Goal: Find specific page/section: Find specific page/section

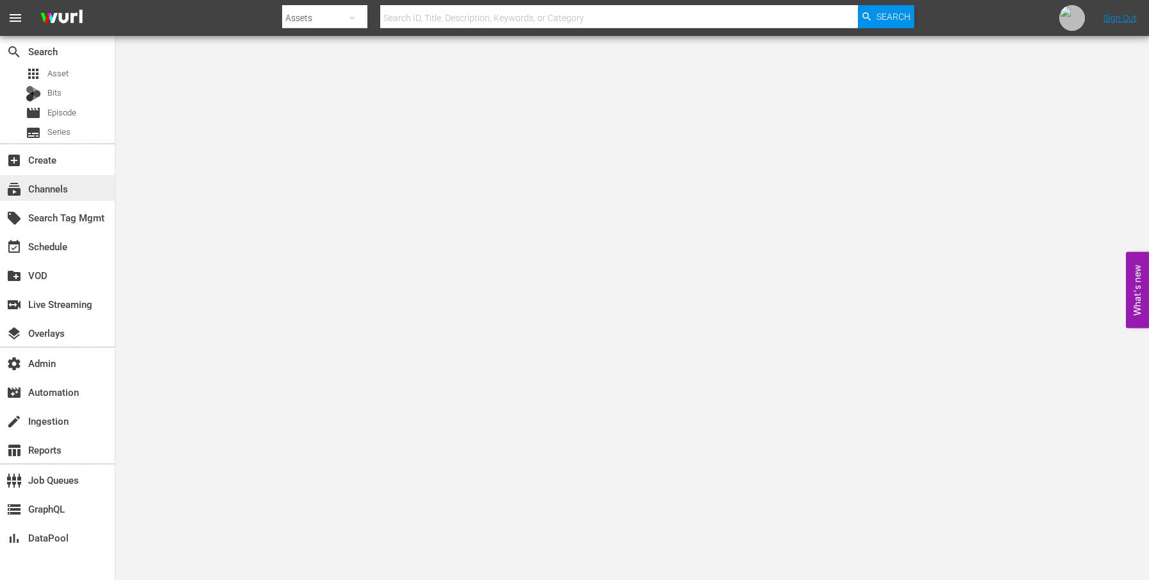
click at [88, 187] on div "subscriptions Channels" at bounding box center [57, 188] width 115 height 26
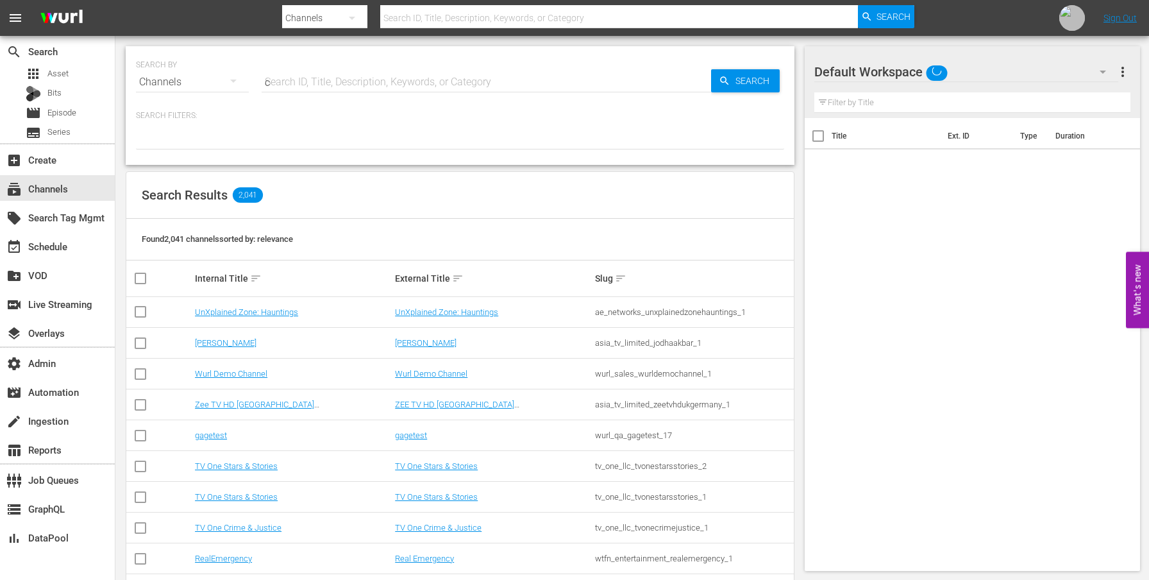
click at [340, 84] on input "c" at bounding box center [486, 82] width 449 height 31
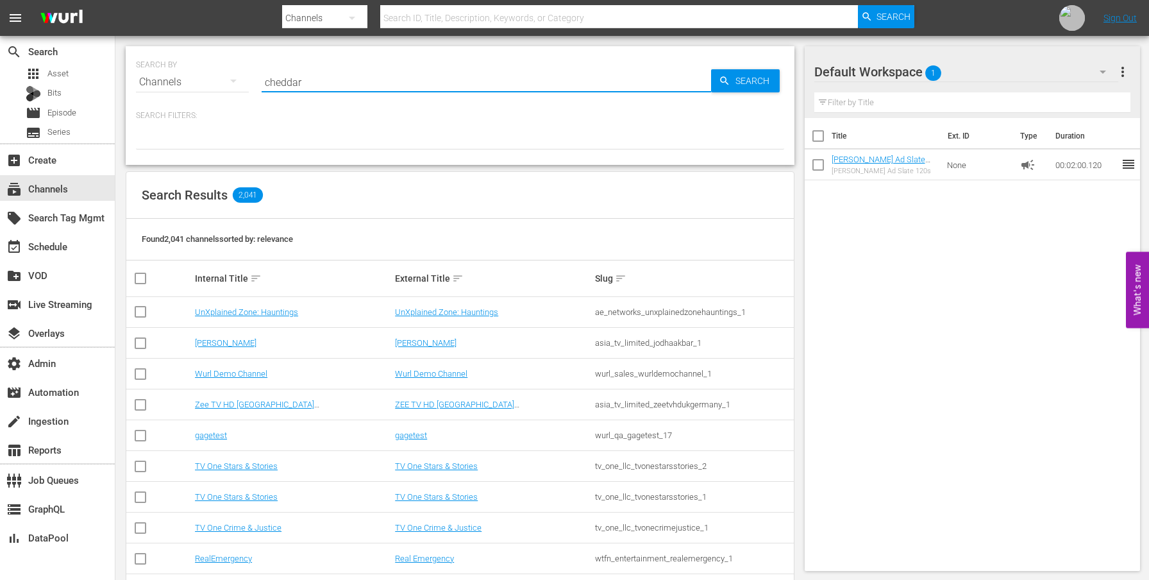
type input "cheddar"
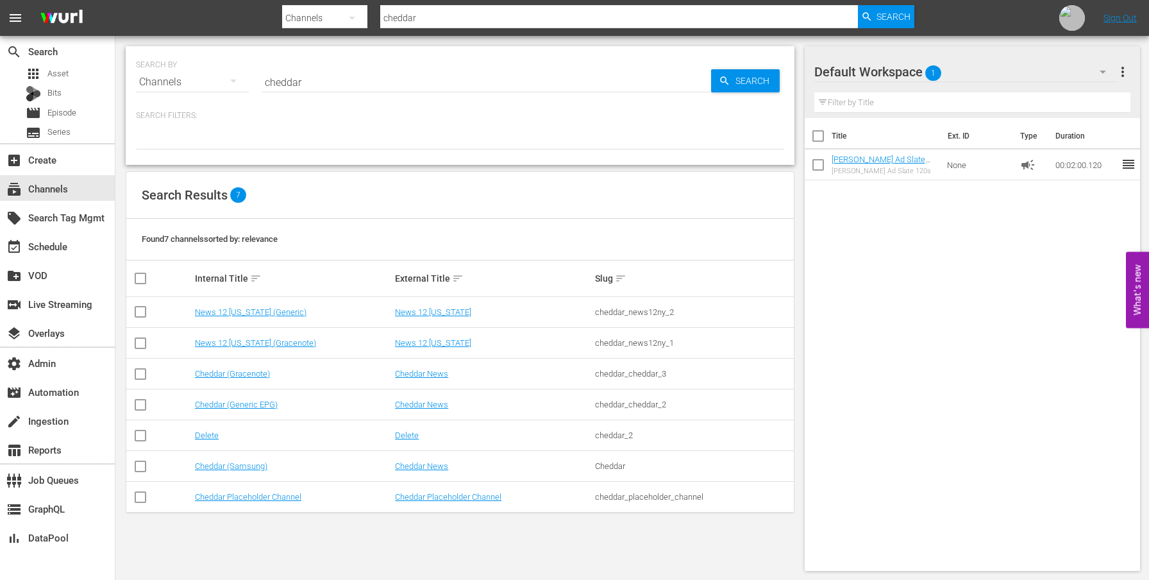
click at [610, 460] on td "Cheddar" at bounding box center [693, 466] width 200 height 31
copy div "Cheddar"
click at [247, 468] on link "Cheddar (Samsung)" at bounding box center [231, 466] width 72 height 10
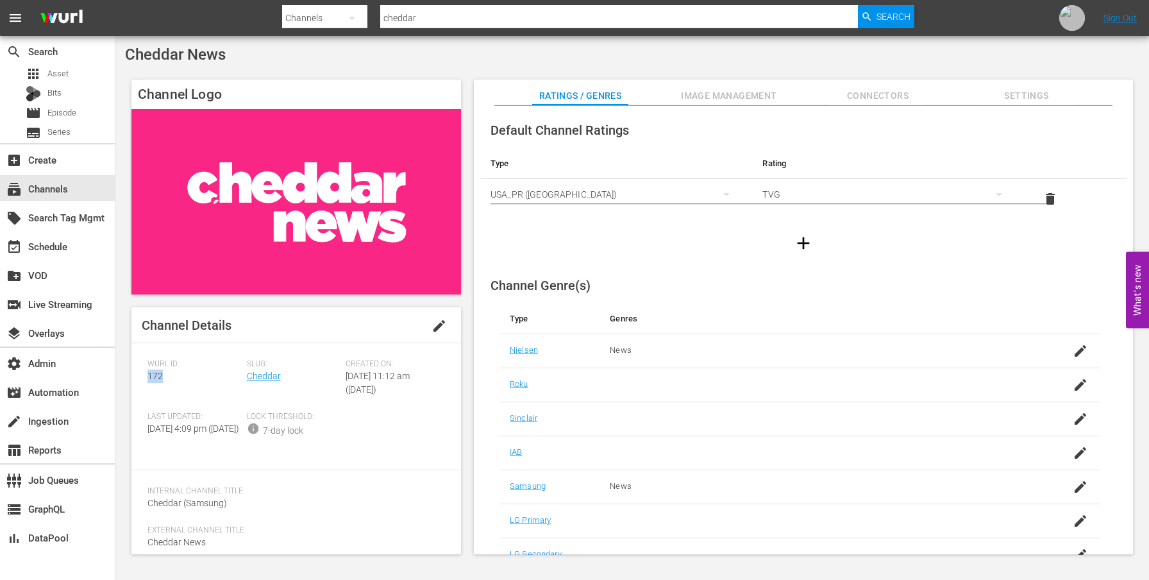
drag, startPoint x: 172, startPoint y: 382, endPoint x: 142, endPoint y: 379, distance: 30.9
click at [142, 379] on div "Channel Details edit [PERSON_NAME] ID: 172 Slug: Cheddar Created On: [DATE] 11:…" at bounding box center [296, 430] width 330 height 247
copy span "172"
